Goal: Task Accomplishment & Management: Manage account settings

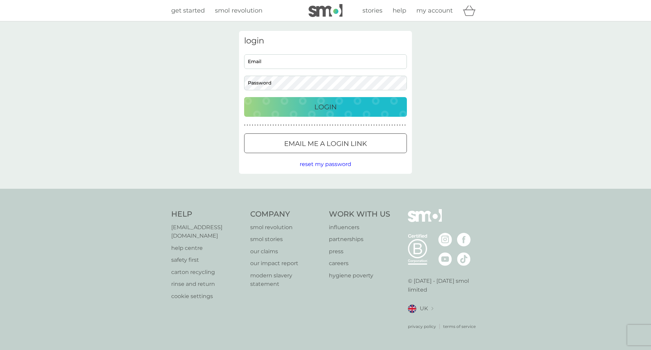
click at [289, 61] on input "Email" at bounding box center [325, 61] width 163 height 15
type input "[PERSON_NAME][EMAIL_ADDRESS][DOMAIN_NAME]"
click at [354, 100] on button "Login" at bounding box center [325, 107] width 163 height 20
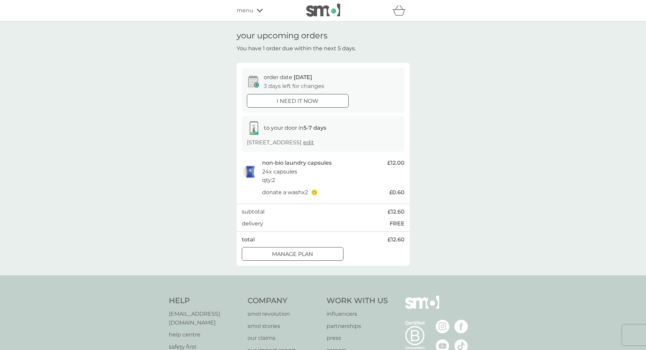
click at [294, 256] on div at bounding box center [293, 254] width 24 height 7
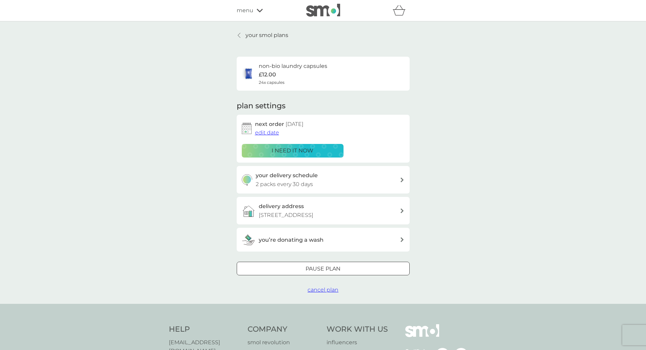
click at [265, 134] on span "edit date" at bounding box center [267, 132] width 24 height 6
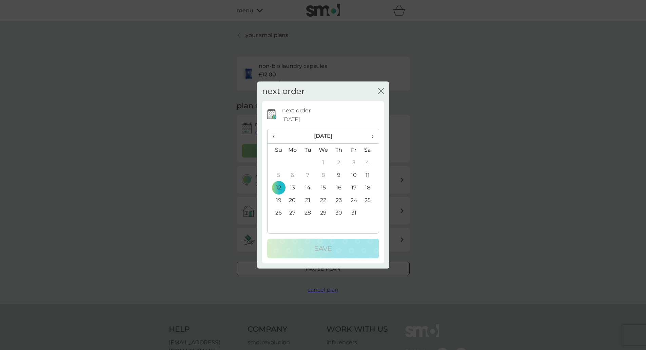
click at [342, 201] on td "23" at bounding box center [338, 200] width 15 height 13
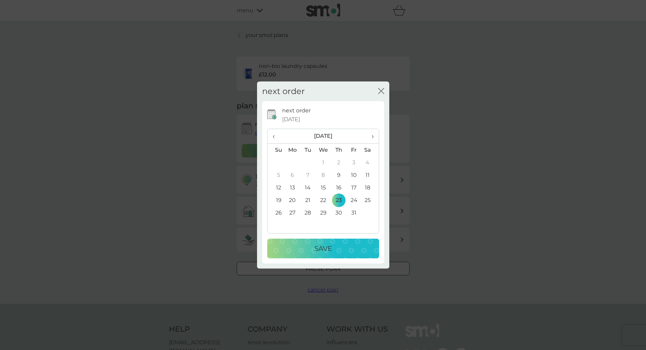
click at [335, 247] on div "Save" at bounding box center [323, 248] width 98 height 11
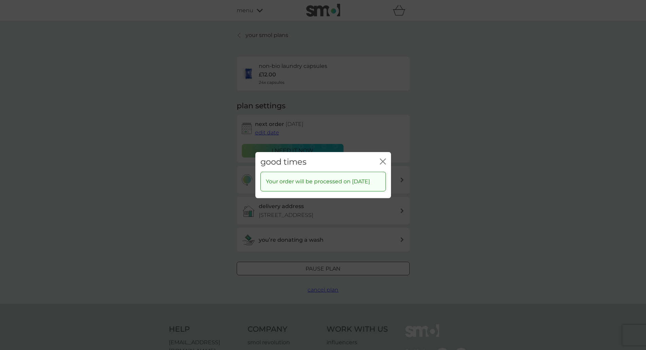
click at [386, 158] on icon "close" at bounding box center [383, 161] width 6 height 6
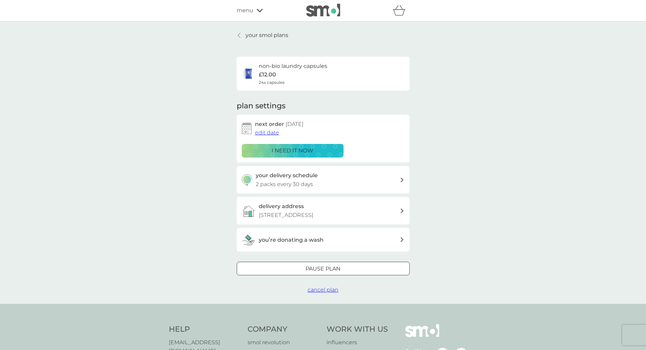
click at [237, 39] on link "your smol plans" at bounding box center [263, 35] width 52 height 9
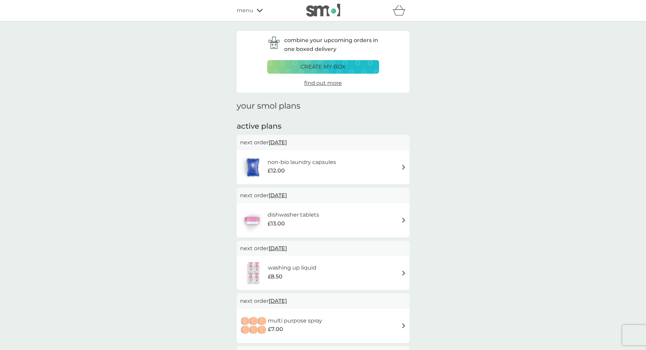
click at [287, 143] on span "23 Oct 2025" at bounding box center [278, 142] width 18 height 13
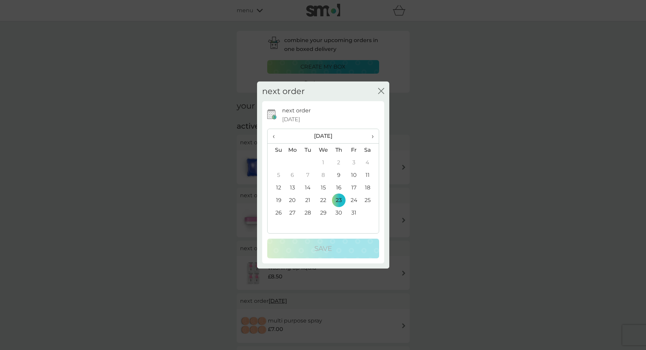
click at [372, 136] on span "›" at bounding box center [370, 136] width 7 height 14
click at [353, 213] on td "28" at bounding box center [354, 212] width 15 height 13
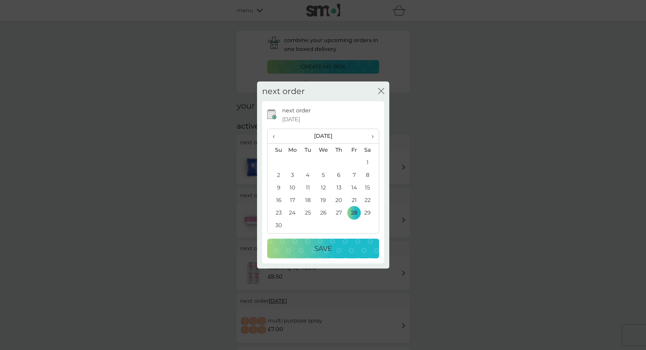
click at [344, 246] on div "Save" at bounding box center [323, 248] width 98 height 11
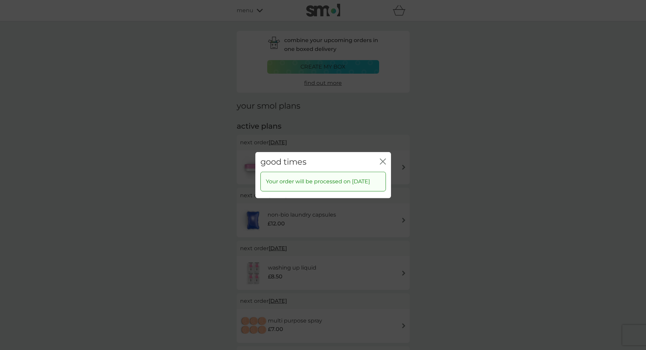
click at [384, 159] on icon "close" at bounding box center [383, 161] width 6 height 6
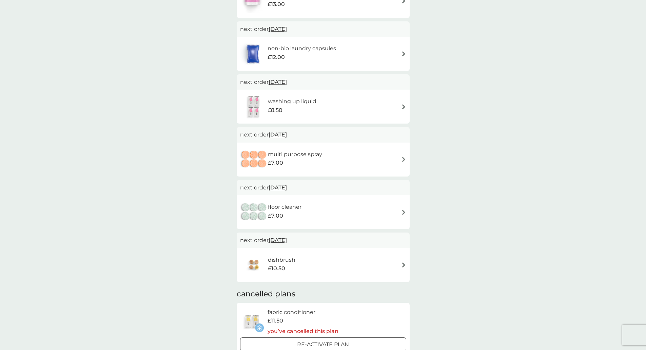
scroll to position [170, 0]
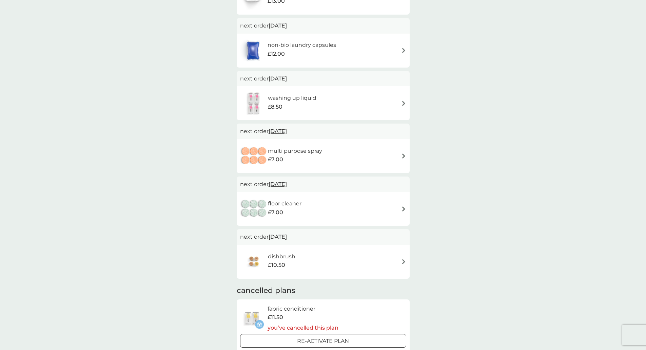
click at [402, 265] on div "dishbrush £10.50" at bounding box center [323, 262] width 166 height 24
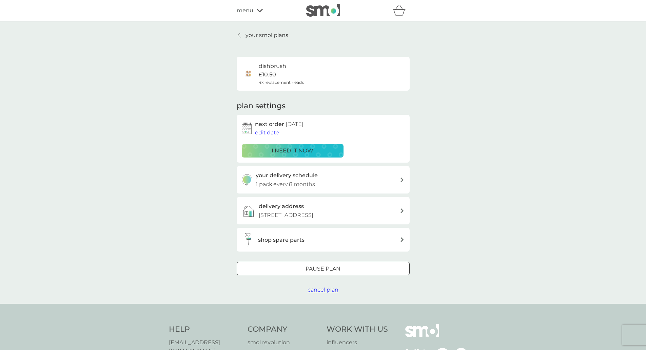
click at [269, 131] on span "edit date" at bounding box center [267, 132] width 24 height 6
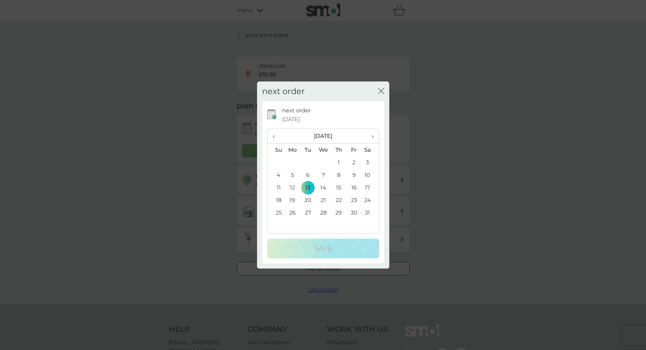
click at [275, 136] on span "‹" at bounding box center [276, 136] width 7 height 14
click at [355, 213] on td "28" at bounding box center [354, 212] width 15 height 13
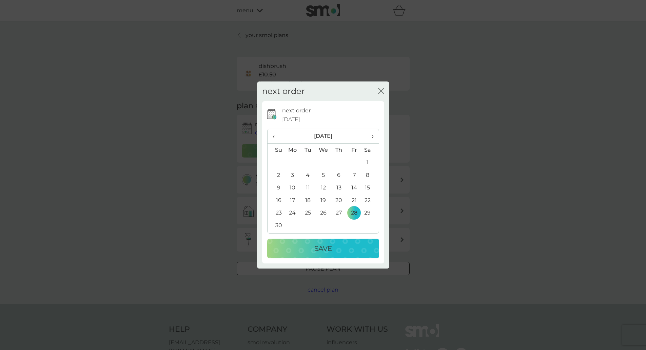
click at [343, 243] on div "Save" at bounding box center [323, 248] width 98 height 11
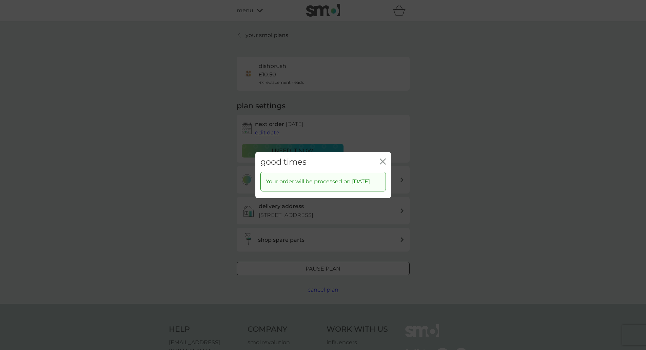
click at [383, 158] on icon "close" at bounding box center [384, 160] width 3 height 5
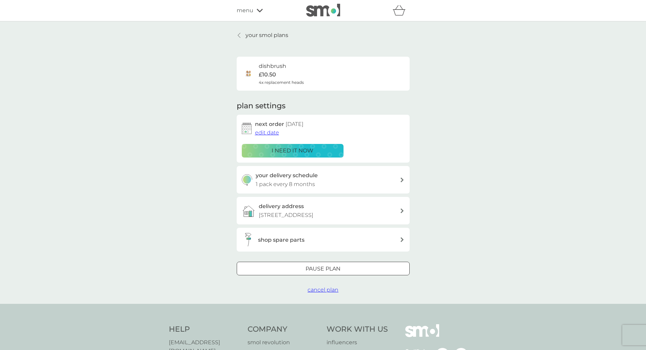
click at [276, 35] on p "your smol plans" at bounding box center [267, 35] width 43 height 9
